Goal: Task Accomplishment & Management: Use online tool/utility

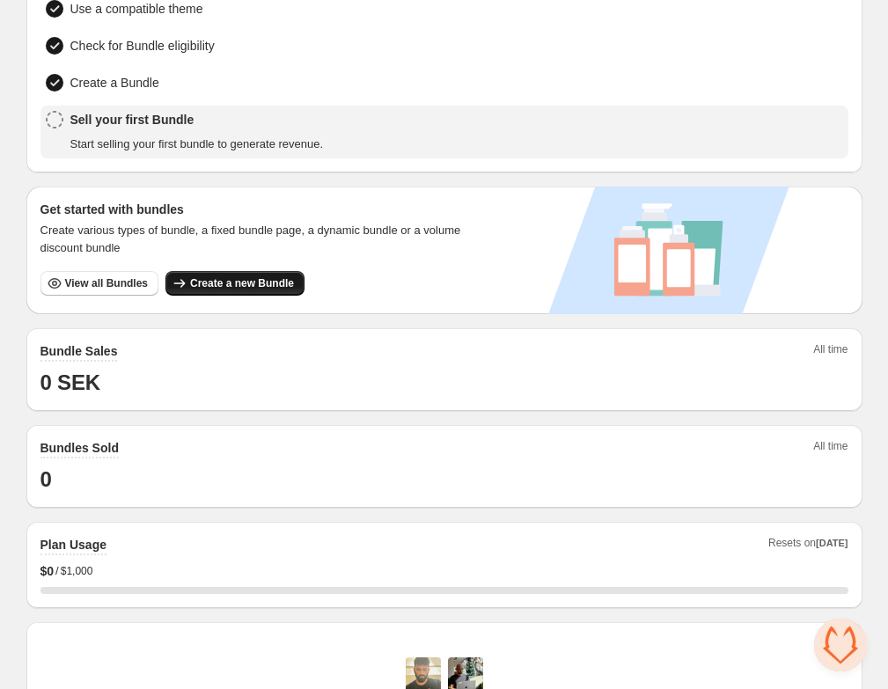
scroll to position [162, 0]
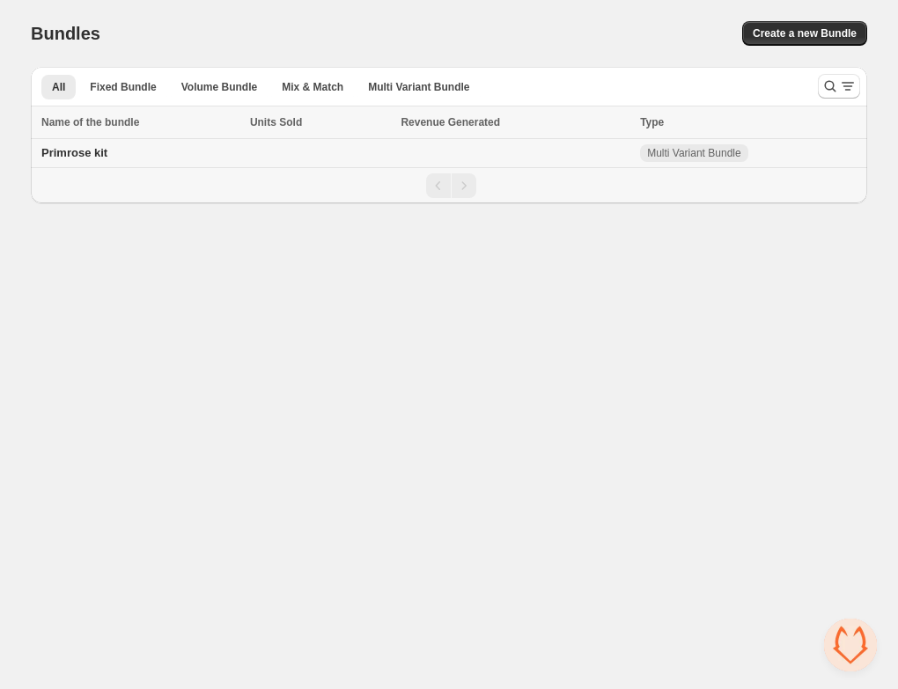
click at [92, 148] on span "Primrose kit" at bounding box center [74, 152] width 66 height 13
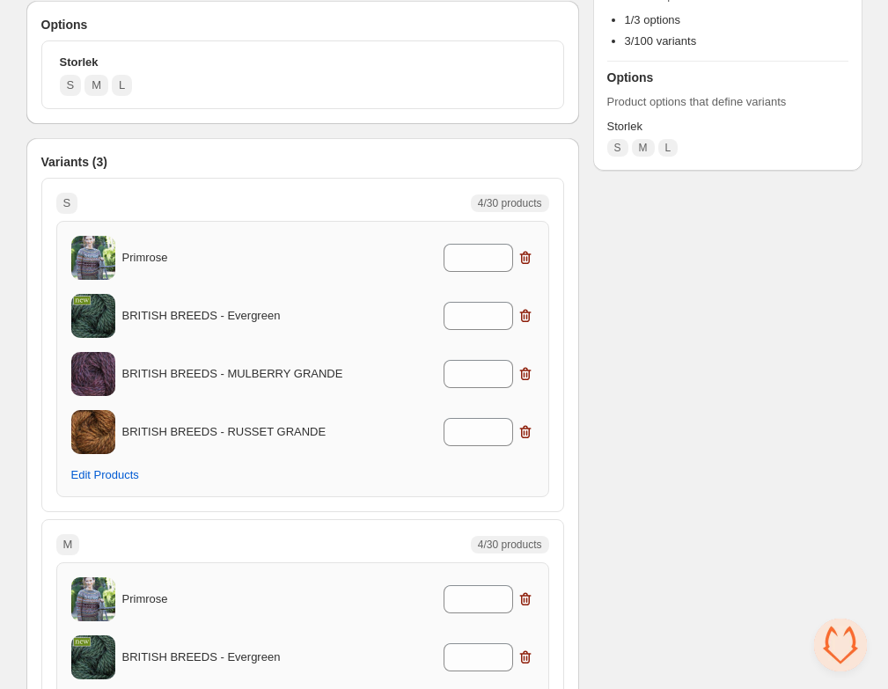
scroll to position [315, 0]
